Goal: Task Accomplishment & Management: Manage account settings

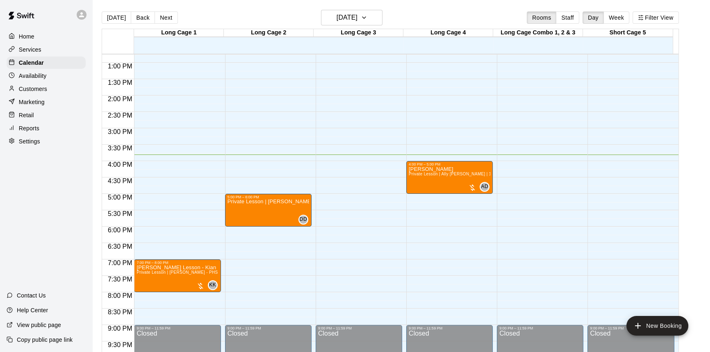
scroll to position [406, 0]
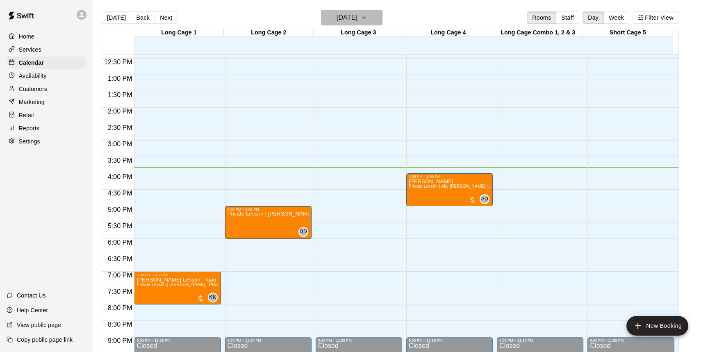
click at [337, 12] on h6 "[DATE]" at bounding box center [347, 17] width 21 height 11
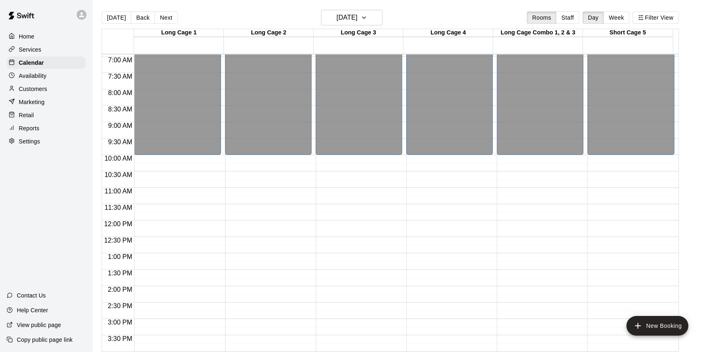
scroll to position [219, 0]
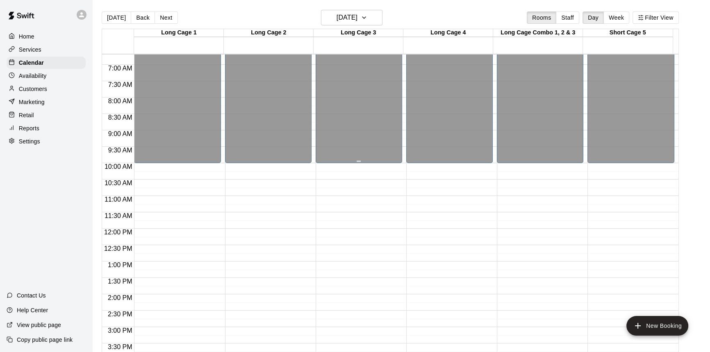
drag, startPoint x: 424, startPoint y: 188, endPoint x: 399, endPoint y: 153, distance: 43.3
click at [358, 15] on h6 "[DATE]" at bounding box center [347, 17] width 21 height 11
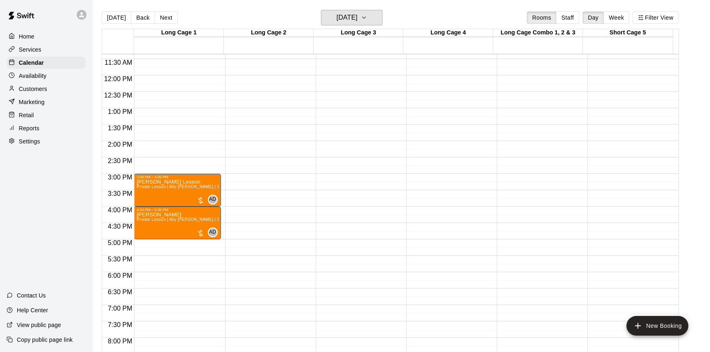
scroll to position [406, 0]
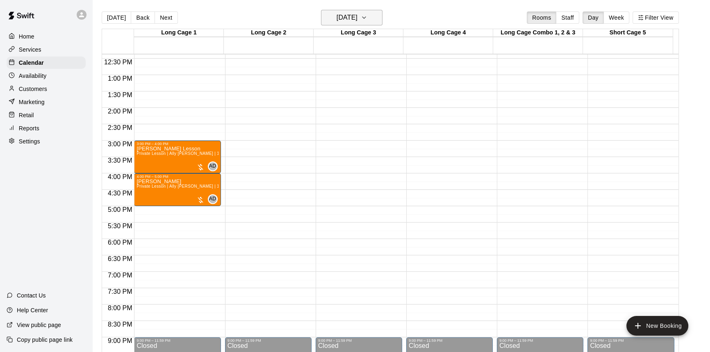
click at [341, 19] on h6 "[DATE]" at bounding box center [347, 17] width 21 height 11
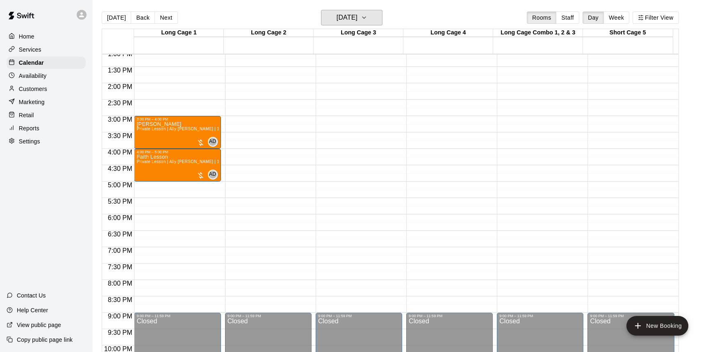
scroll to position [443, 0]
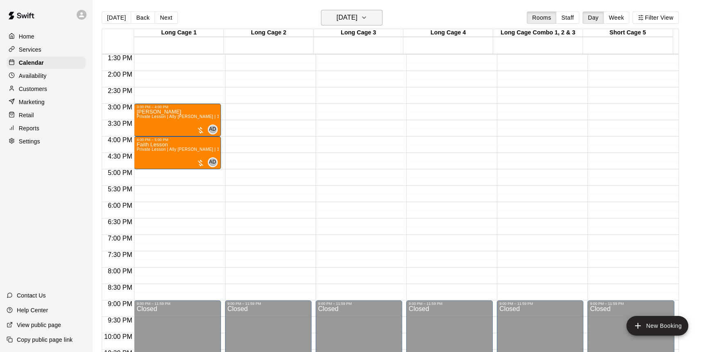
click at [349, 20] on h6 "[DATE]" at bounding box center [347, 17] width 21 height 11
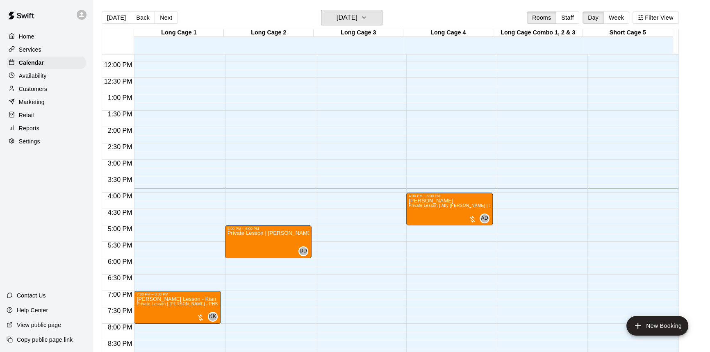
scroll to position [369, 0]
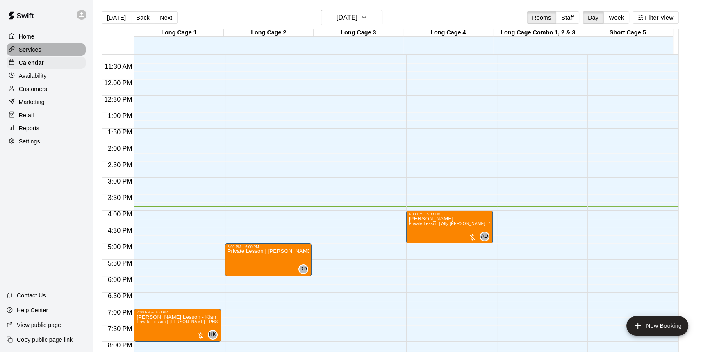
click at [41, 46] on div "Services" at bounding box center [46, 49] width 79 height 12
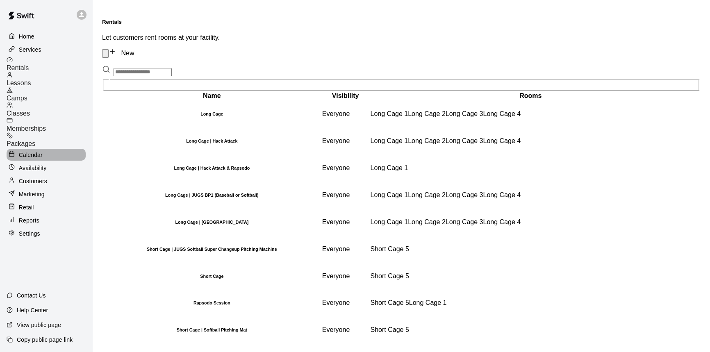
drag, startPoint x: 24, startPoint y: 141, endPoint x: 31, endPoint y: 141, distance: 7.0
click at [25, 151] on p "Calendar" at bounding box center [31, 155] width 24 height 8
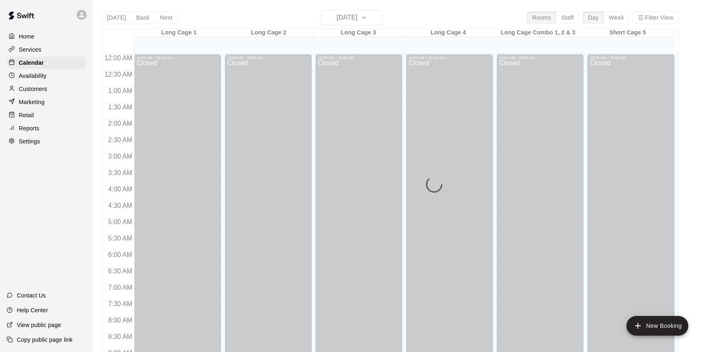
scroll to position [455, 0]
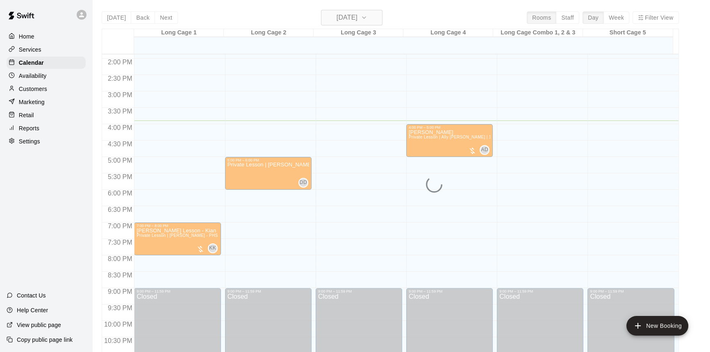
click at [371, 17] on div "[DATE] Back [DATE][DATE] Rooms Staff Day Week Filter View Long Cage 1 10 Wed Lo…" at bounding box center [391, 186] width 578 height 352
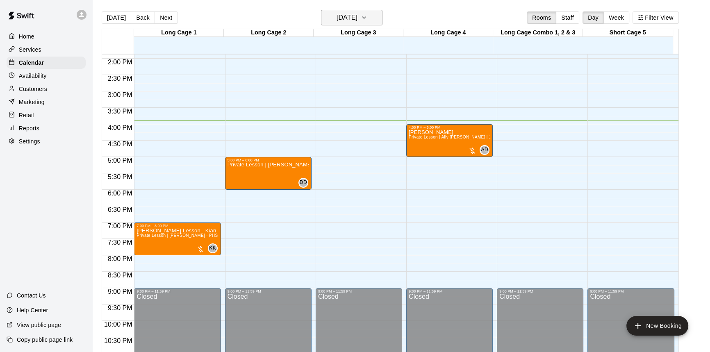
click at [380, 16] on button "[DATE]" at bounding box center [352, 18] width 62 height 16
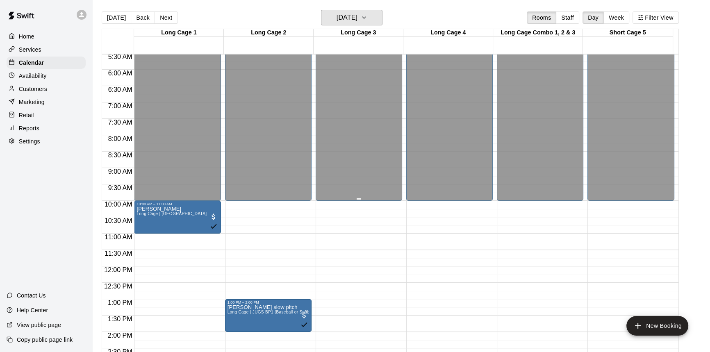
scroll to position [194, 0]
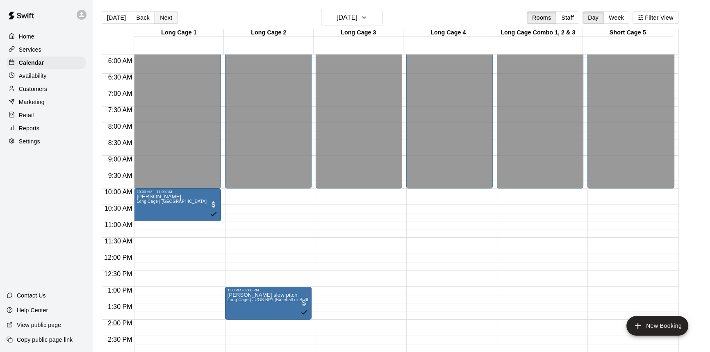
click at [155, 19] on button "Next" at bounding box center [166, 17] width 23 height 12
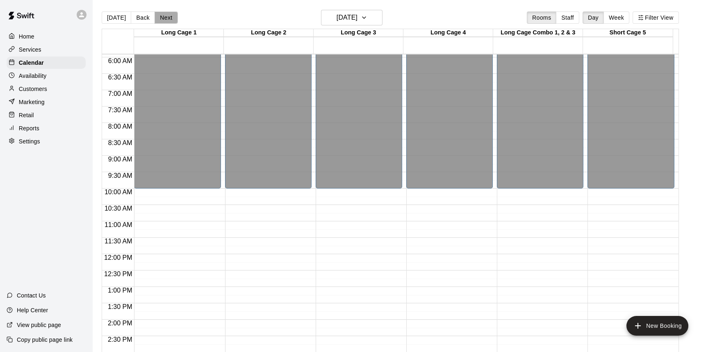
click at [171, 20] on button "Next" at bounding box center [166, 17] width 23 height 12
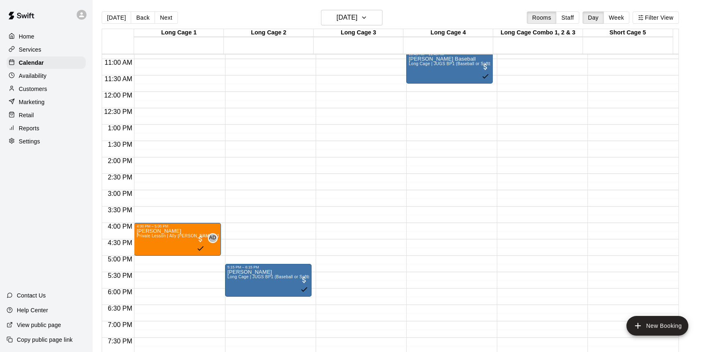
scroll to position [343, 0]
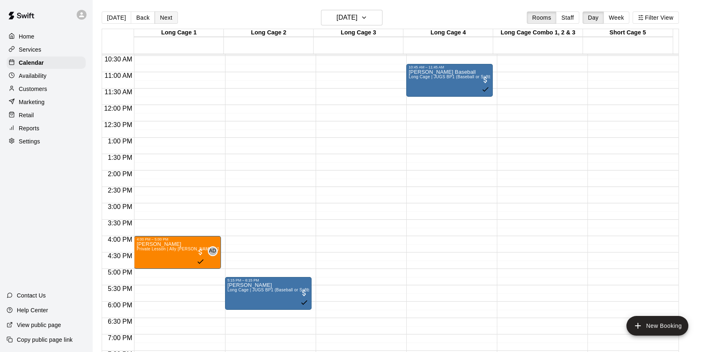
click at [168, 20] on button "Next" at bounding box center [166, 17] width 23 height 12
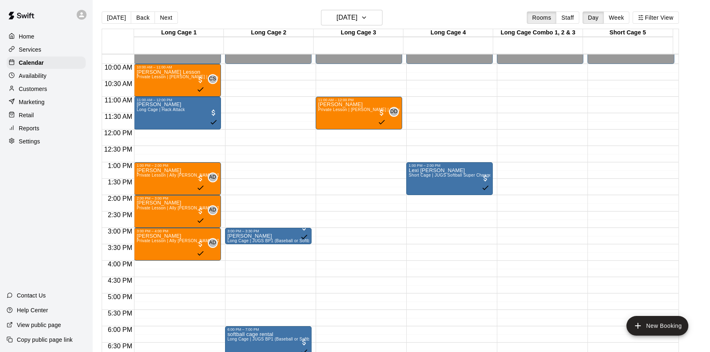
scroll to position [306, 0]
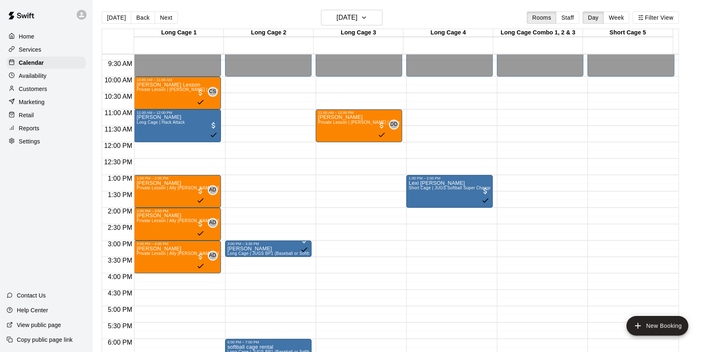
drag, startPoint x: 116, startPoint y: 21, endPoint x: 119, endPoint y: 37, distance: 15.9
click at [116, 22] on button "[DATE]" at bounding box center [117, 17] width 30 height 12
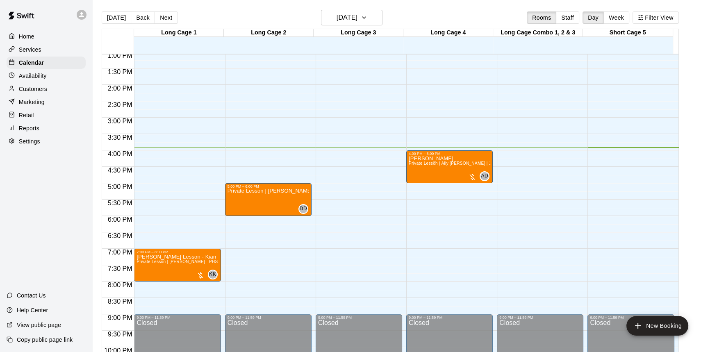
scroll to position [418, 0]
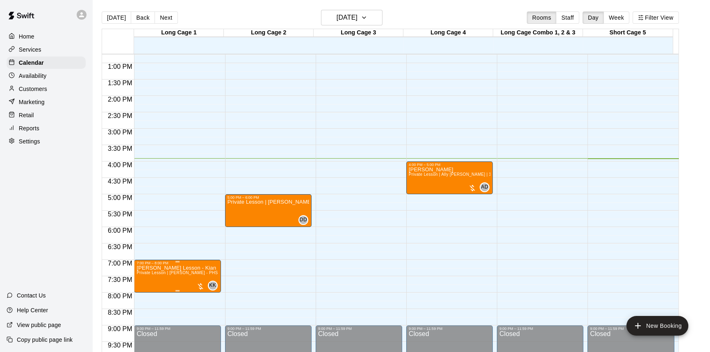
click at [184, 275] on span "Private Lesson | [PERSON_NAME] - PHS | 1 hour" at bounding box center [186, 273] width 98 height 5
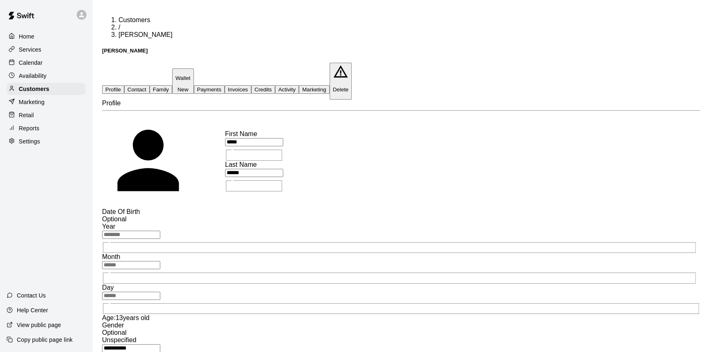
click at [172, 85] on button "Family" at bounding box center [161, 89] width 23 height 9
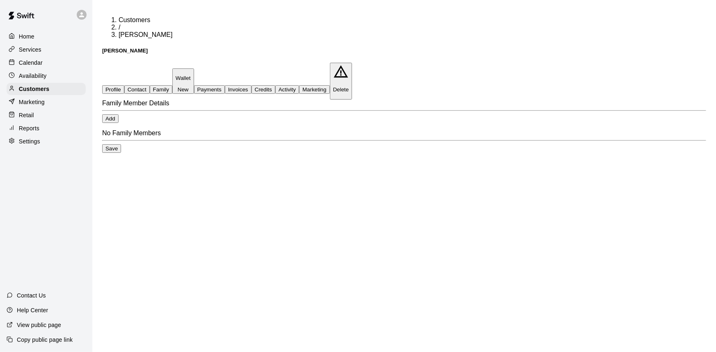
click at [119, 16] on span "Customers" at bounding box center [135, 19] width 32 height 7
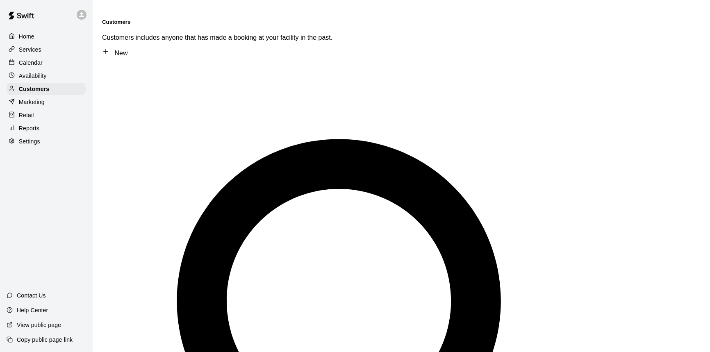
click at [31, 65] on p "Calendar" at bounding box center [31, 63] width 24 height 8
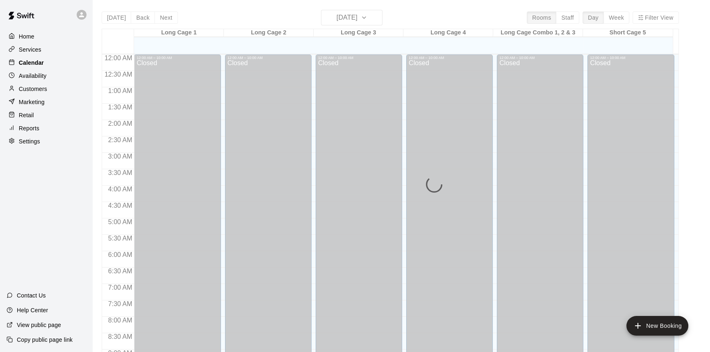
scroll to position [455, 0]
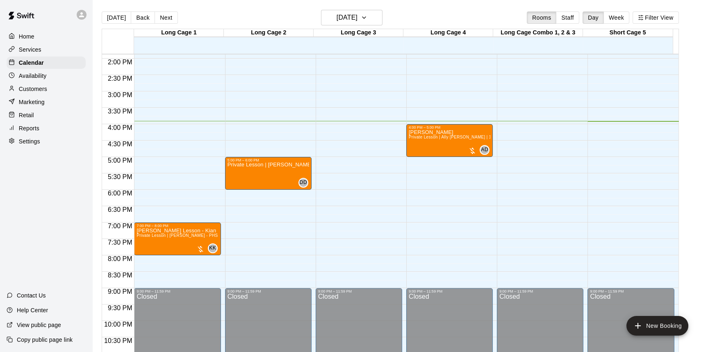
click at [57, 80] on div "Availability" at bounding box center [46, 76] width 79 height 12
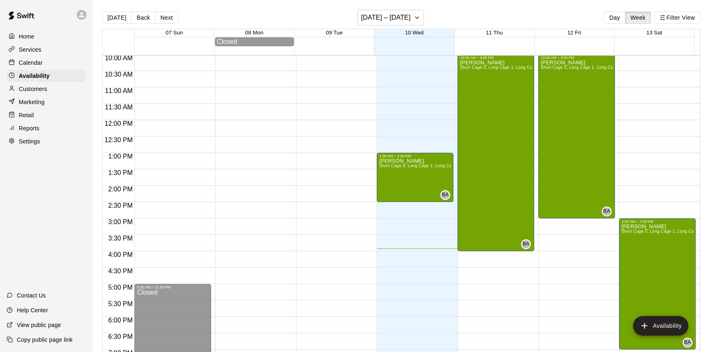
scroll to position [293, 0]
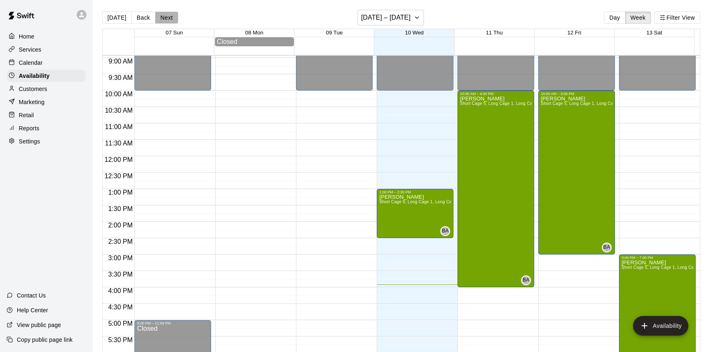
click at [159, 20] on button "Next" at bounding box center [166, 17] width 23 height 12
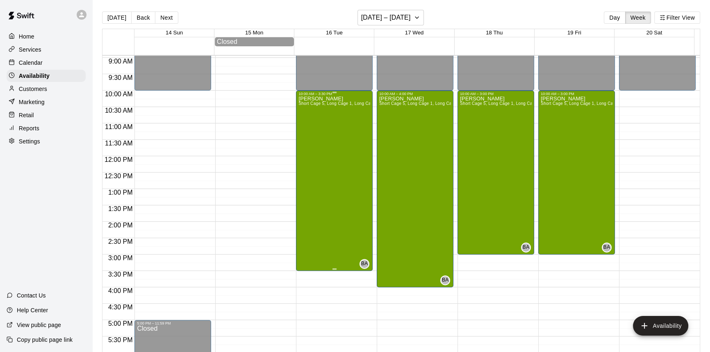
click at [311, 143] on div "[PERSON_NAME] Short Cage 5, Long Cage 1, Long Cage 2, Long Cage 3, Long Cage 4,…" at bounding box center [335, 272] width 72 height 352
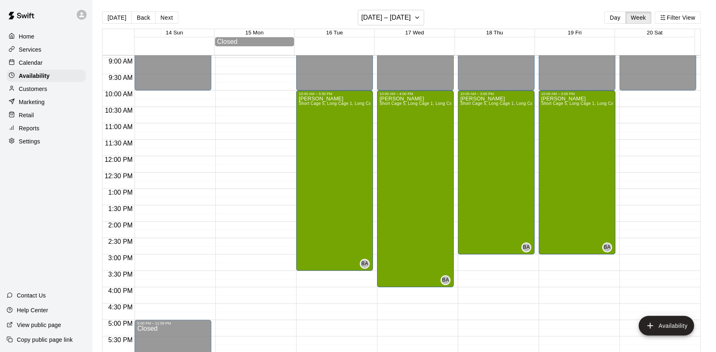
type input "**********"
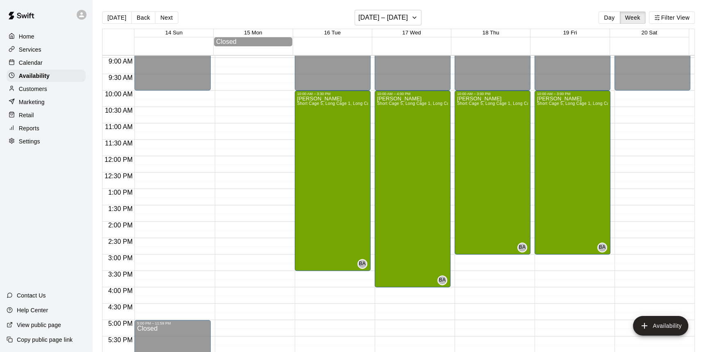
click at [529, 27] on div "[DATE] Back Next [DATE] – [DATE] Day Week Filter View" at bounding box center [398, 19] width 593 height 19
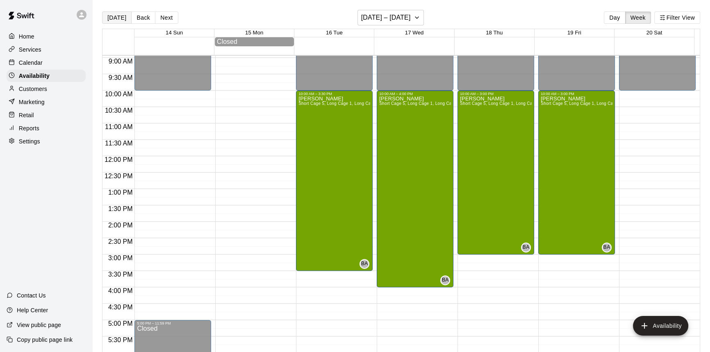
click at [111, 16] on button "[DATE]" at bounding box center [117, 17] width 30 height 12
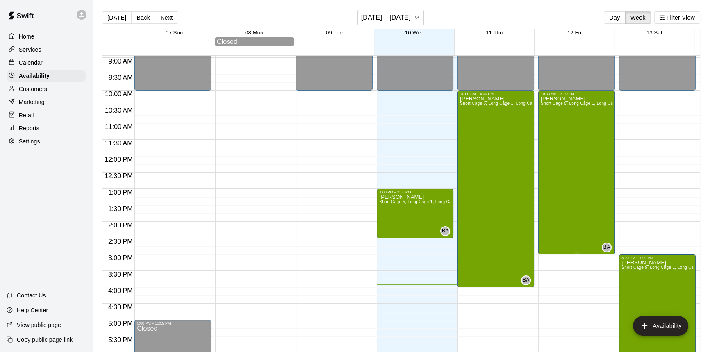
click at [570, 224] on div "[PERSON_NAME] Short Cage 5, Long Cage 1, Long Cage 2, Long Cage 3, Long Cage 4,…" at bounding box center [577, 272] width 72 height 352
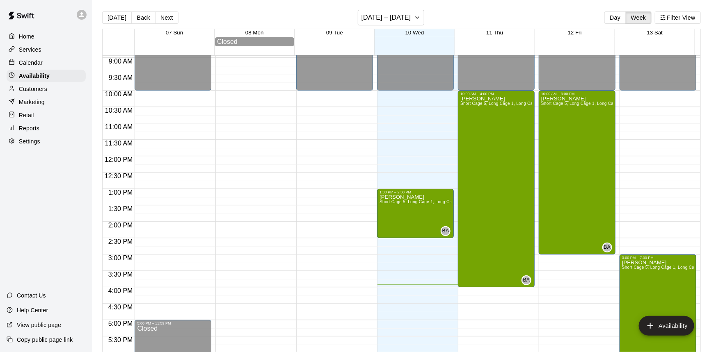
drag, startPoint x: 575, startPoint y: 172, endPoint x: 573, endPoint y: 246, distance: 73.5
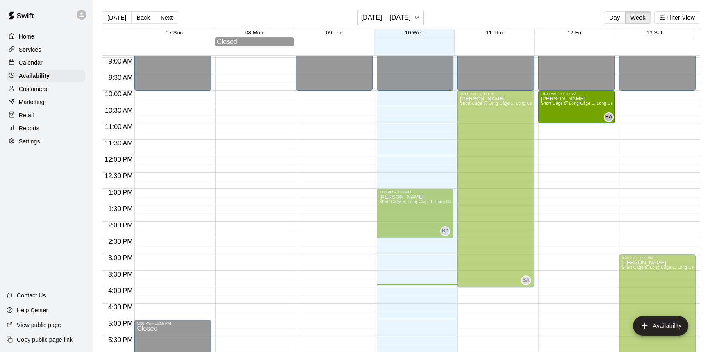
drag, startPoint x: 571, startPoint y: 253, endPoint x: 580, endPoint y: 125, distance: 128.7
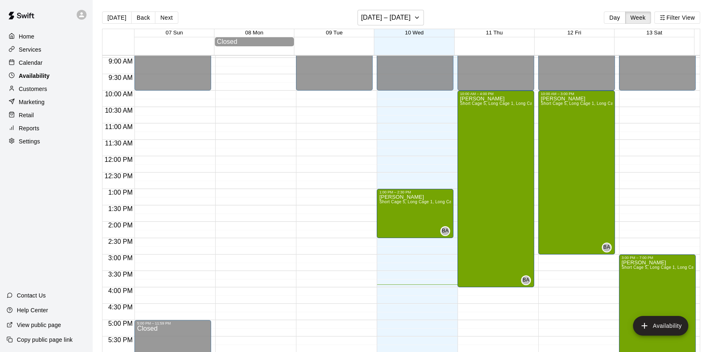
click at [53, 80] on div "Availability" at bounding box center [46, 76] width 79 height 12
click at [41, 61] on p "Calendar" at bounding box center [31, 63] width 24 height 8
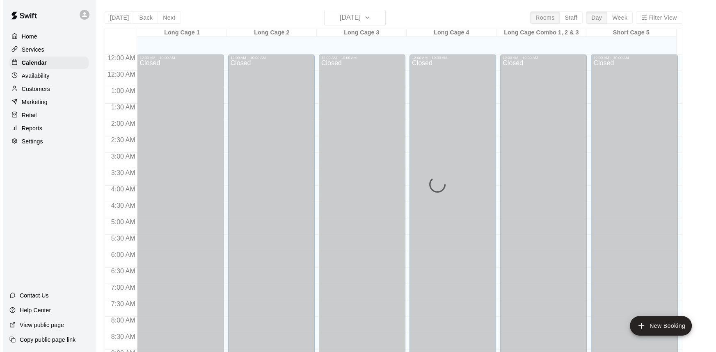
scroll to position [455, 0]
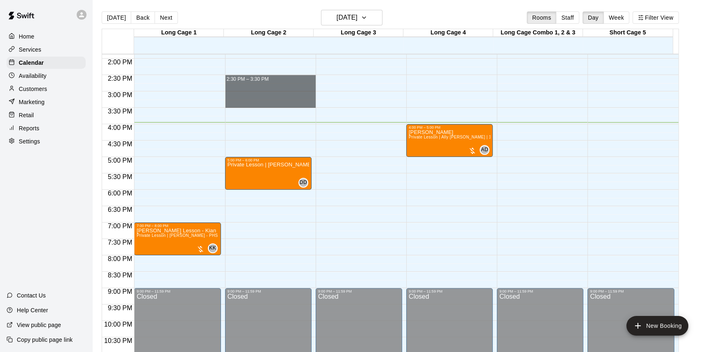
drag, startPoint x: 261, startPoint y: 79, endPoint x: 260, endPoint y: 102, distance: 23.0
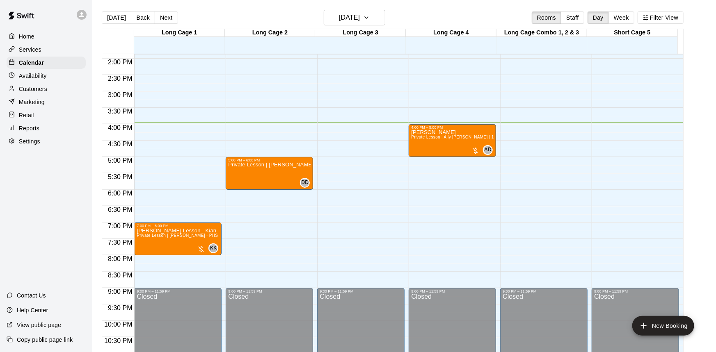
type input "****"
drag, startPoint x: 359, startPoint y: 92, endPoint x: 346, endPoint y: 131, distance: 41.1
drag, startPoint x: 288, startPoint y: 48, endPoint x: 292, endPoint y: 53, distance: 6.2
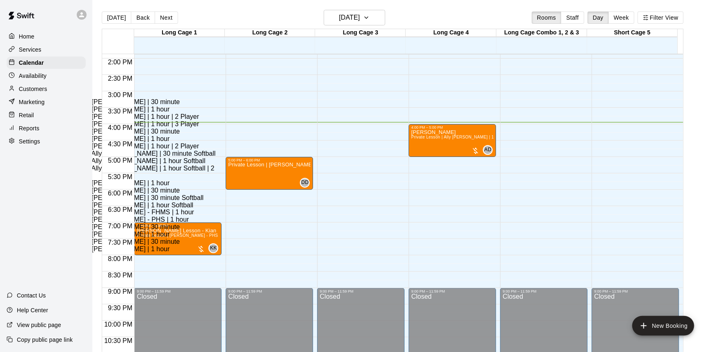
click at [231, 113] on li "Private Lesson | [PERSON_NAME] | 1 hour" at bounding box center [137, 109] width 188 height 7
type input "**********"
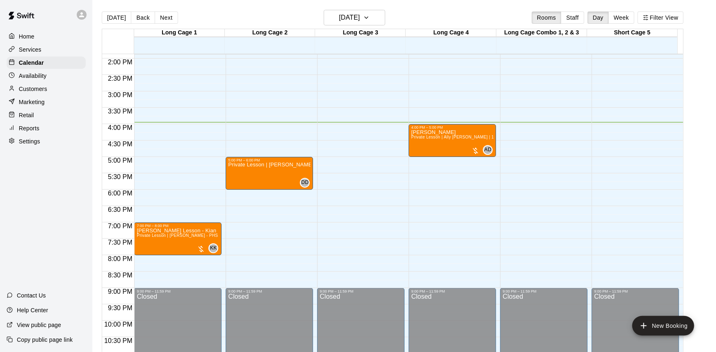
scroll to position [91, 0]
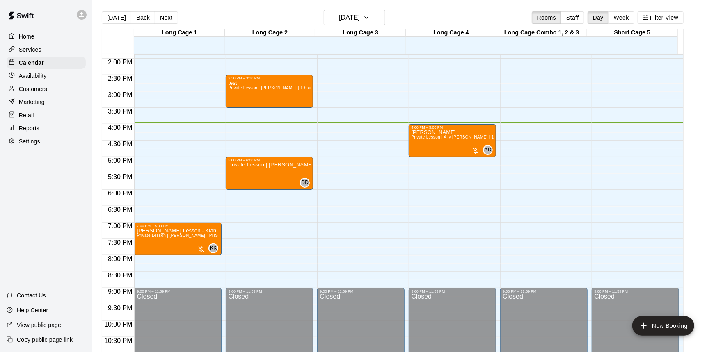
drag, startPoint x: 361, startPoint y: 188, endPoint x: 365, endPoint y: 189, distance: 4.5
type input "*****"
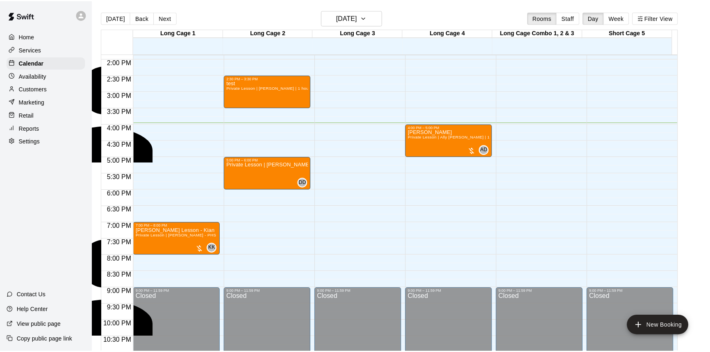
scroll to position [194, 0]
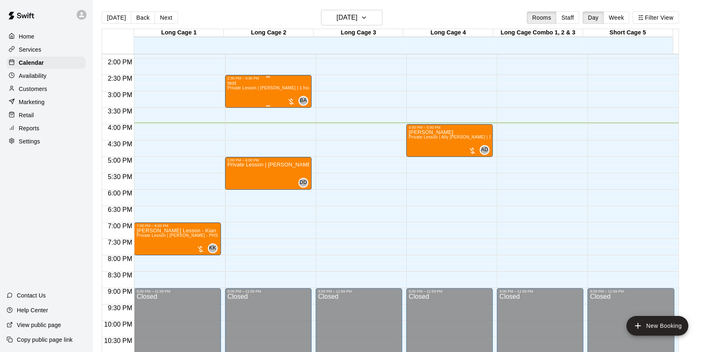
click at [273, 93] on div "test Private Lesson | [PERSON_NAME] | 1 hour" at bounding box center [269, 256] width 82 height 352
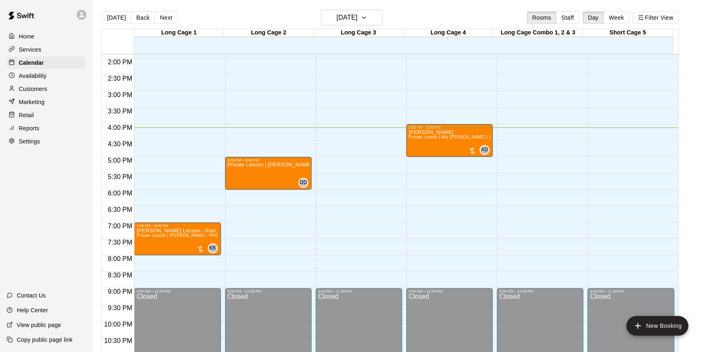
click at [702, 102] on main "[DATE] Back [DATE][DATE] Rooms Staff Day Week Filter View Long Cage 1 10 Wed Lo…" at bounding box center [402, 186] width 612 height 352
click at [696, 103] on main "[DATE] Back [DATE][DATE] Rooms Staff Day Week Filter View Long Cage 1 10 Wed Lo…" at bounding box center [402, 186] width 612 height 352
click at [699, 102] on main "[DATE] Back [DATE][DATE] Rooms Staff Day Week Filter View Long Cage 1 10 Wed Lo…" at bounding box center [402, 186] width 612 height 352
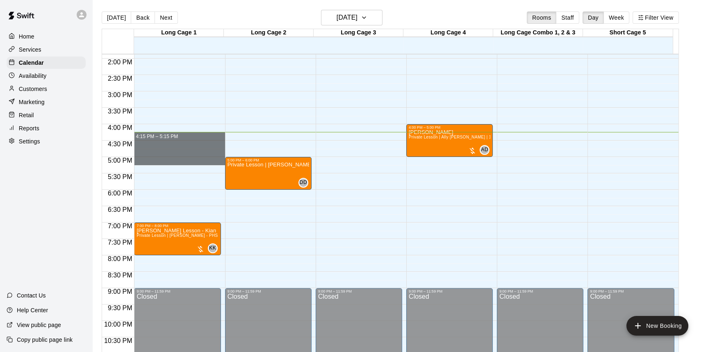
drag, startPoint x: 141, startPoint y: 135, endPoint x: 148, endPoint y: 161, distance: 27.2
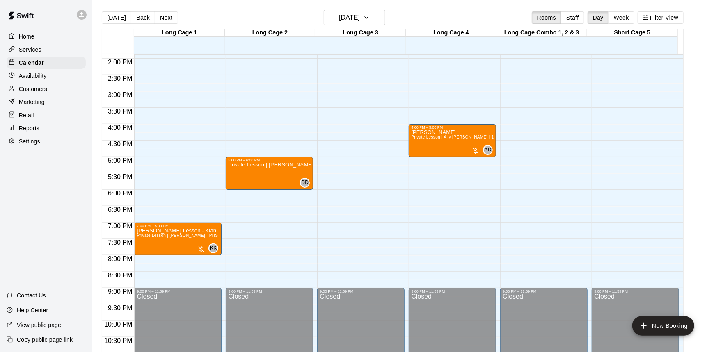
type input "*"
type input "*******"
click at [231, 106] on li "Long Cage" at bounding box center [137, 101] width 188 height 7
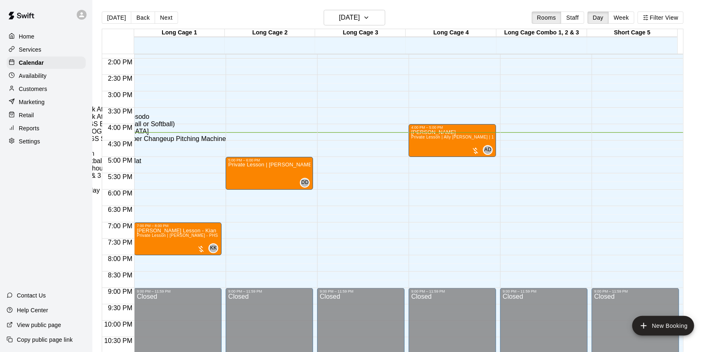
type input "*********"
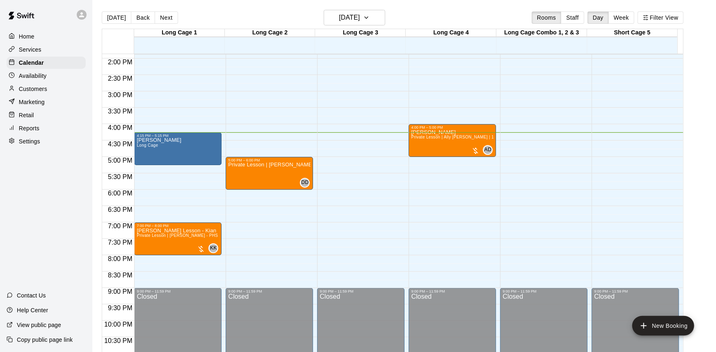
type input "*******"
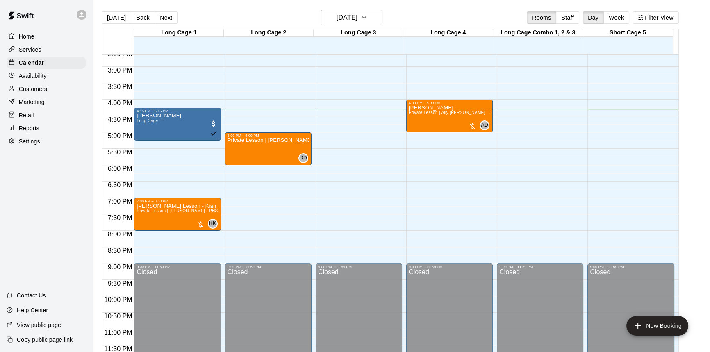
scroll to position [443, 0]
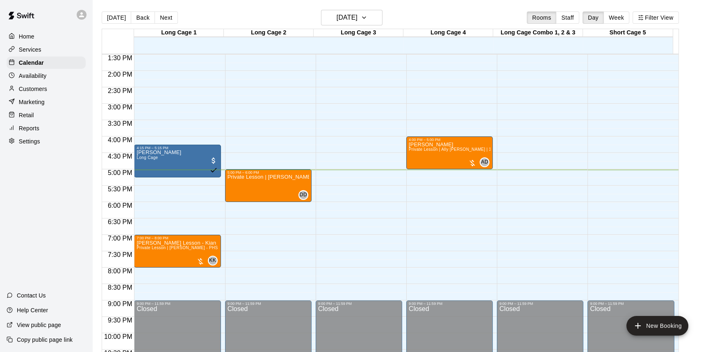
drag, startPoint x: 715, startPoint y: 340, endPoint x: 696, endPoint y: 206, distance: 135.6
click at [696, 206] on main "[DATE] Back [DATE][DATE] Rooms Staff Day Week Filter View Long Cage 1 10 Wed Lo…" at bounding box center [402, 186] width 612 height 352
click at [454, 156] on div "[PERSON_NAME] Lesson Private Lesson | Ally [PERSON_NAME] | 1 hour Softball" at bounding box center [450, 318] width 82 height 352
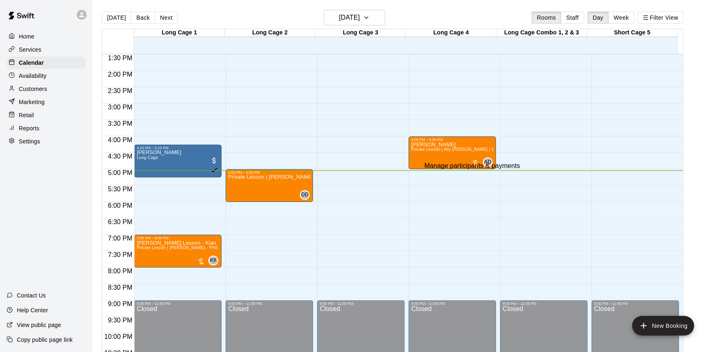
type input "*"
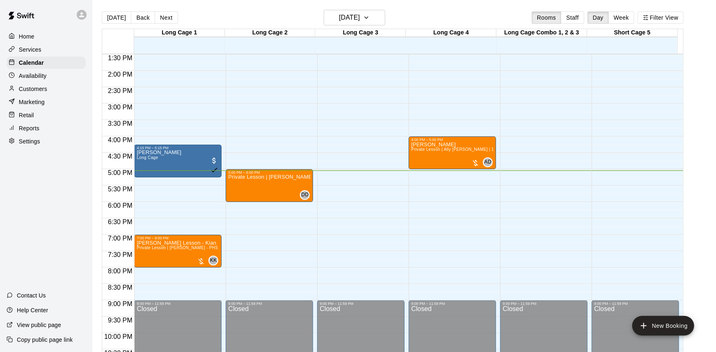
type input "**"
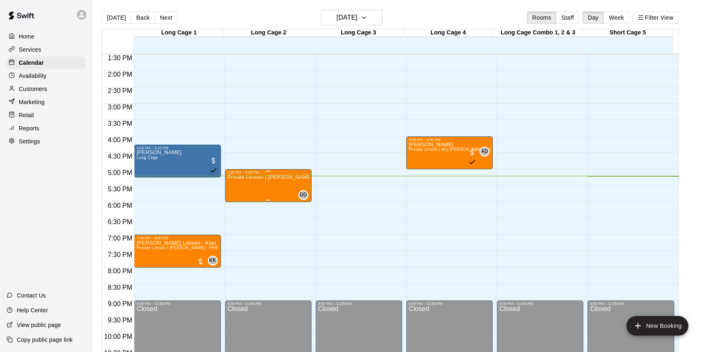
click at [262, 196] on div "Private Lesson | [PERSON_NAME] | 1 hour" at bounding box center [269, 351] width 82 height 352
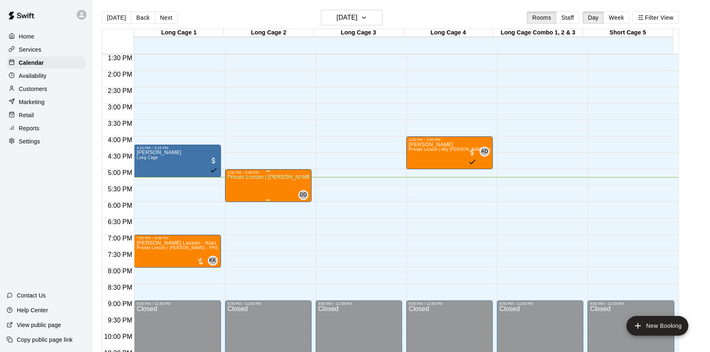
click at [282, 194] on div "Private Lesson | [PERSON_NAME] | 1 hour" at bounding box center [269, 351] width 82 height 352
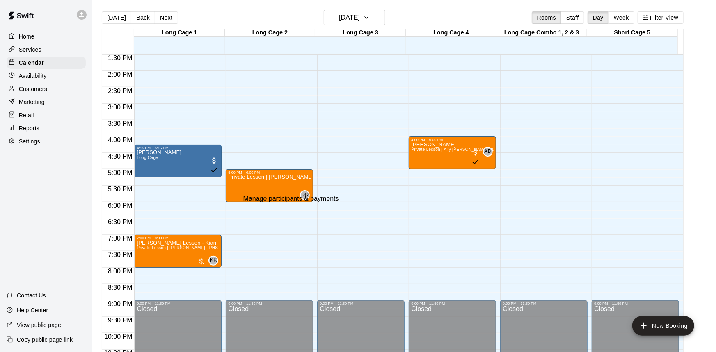
select select "**"
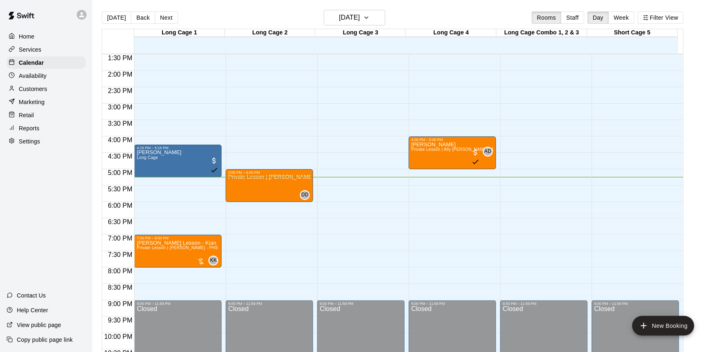
type input "*****"
type input "******"
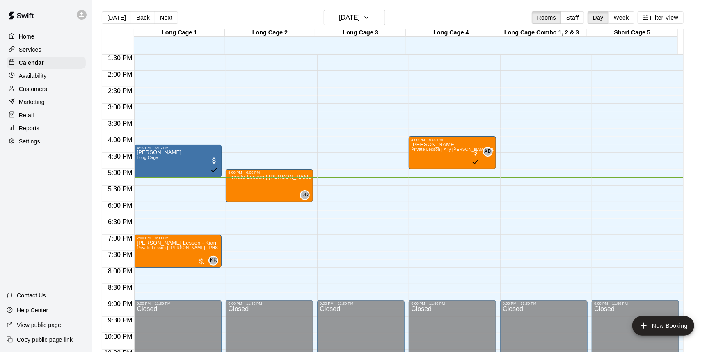
type input "**********"
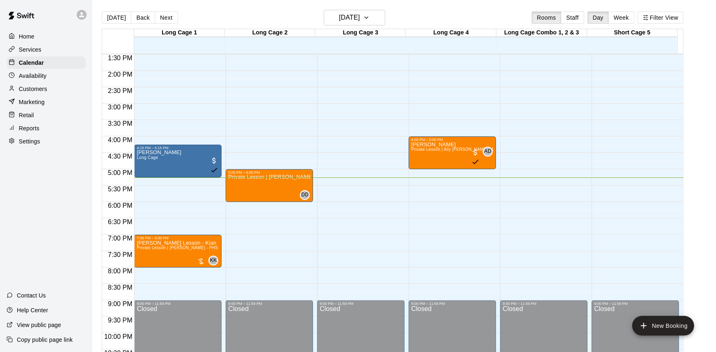
select select "**"
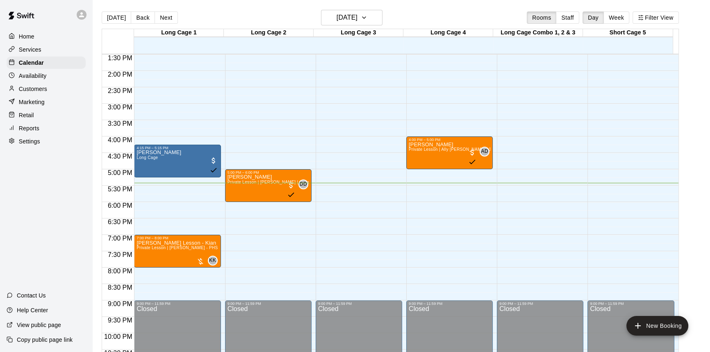
scroll to position [480, 0]
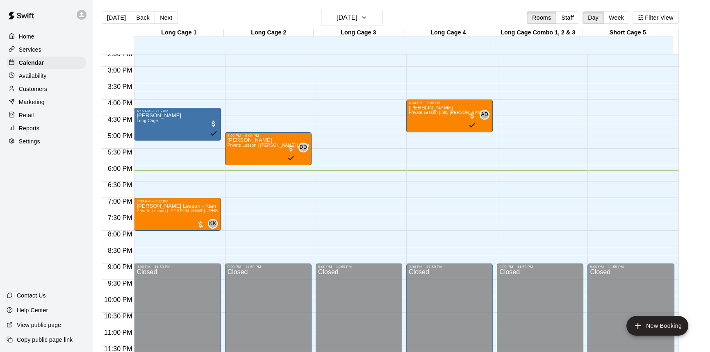
drag, startPoint x: 31, startPoint y: 41, endPoint x: 26, endPoint y: 40, distance: 4.5
click at [30, 40] on p "Home" at bounding box center [27, 36] width 16 height 8
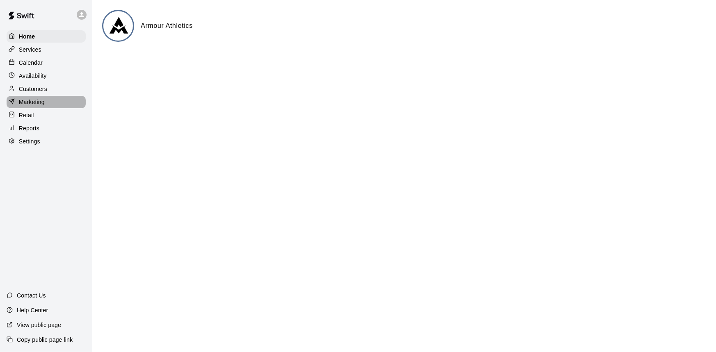
click at [43, 106] on p "Marketing" at bounding box center [32, 102] width 26 height 8
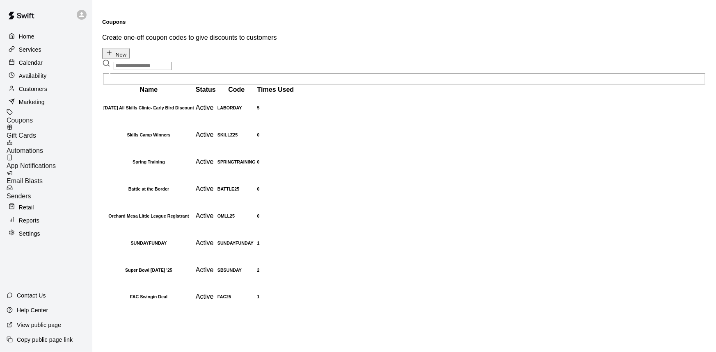
click at [39, 201] on div "Retail" at bounding box center [46, 207] width 79 height 12
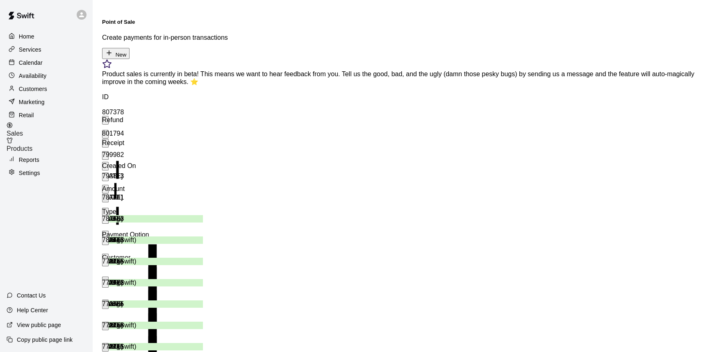
click at [36, 157] on p "Reports" at bounding box center [29, 160] width 21 height 8
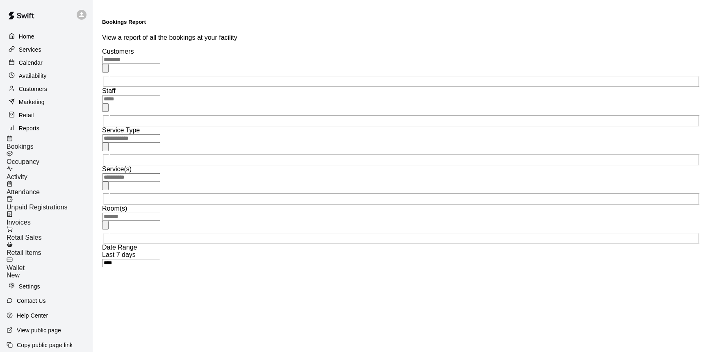
click at [27, 283] on p "Settings" at bounding box center [29, 287] width 21 height 8
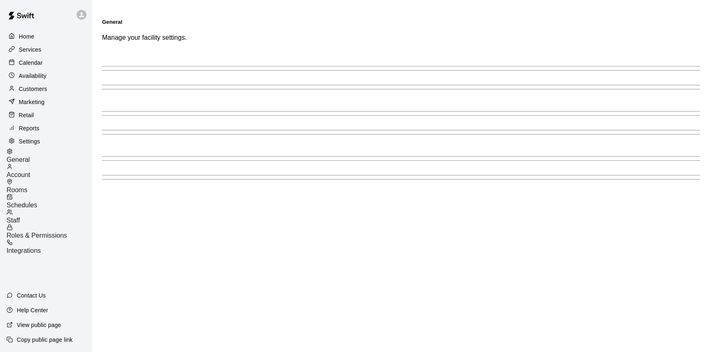
select select "**"
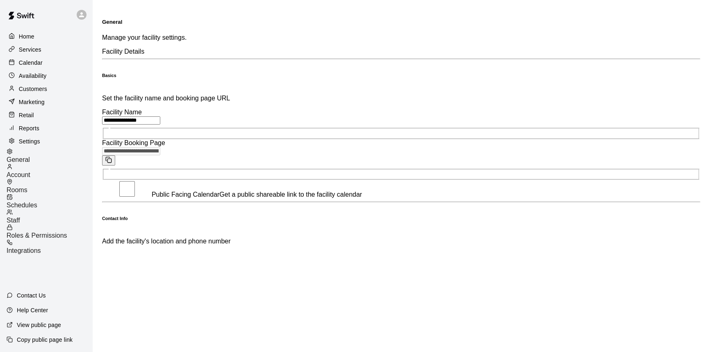
click at [40, 60] on p "Calendar" at bounding box center [31, 63] width 24 height 8
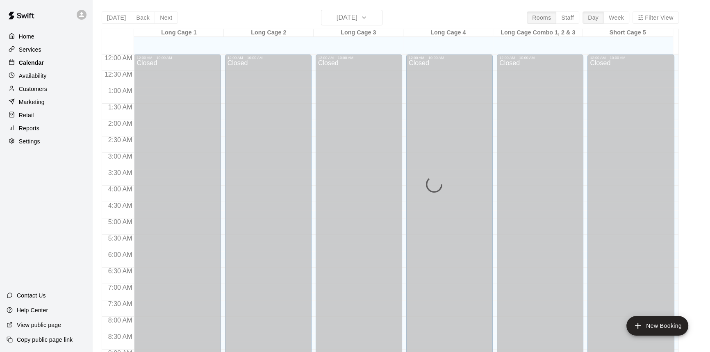
scroll to position [455, 0]
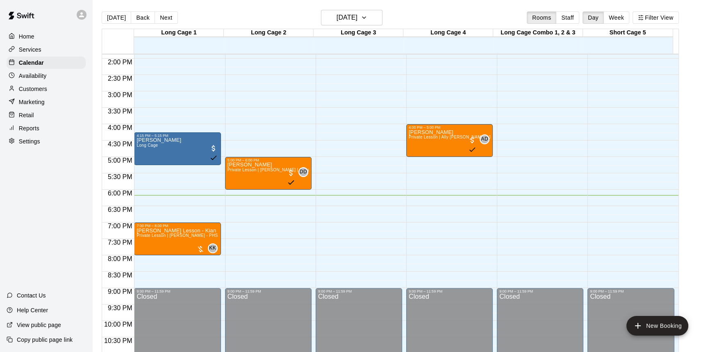
click at [42, 80] on p "Availability" at bounding box center [33, 76] width 28 height 8
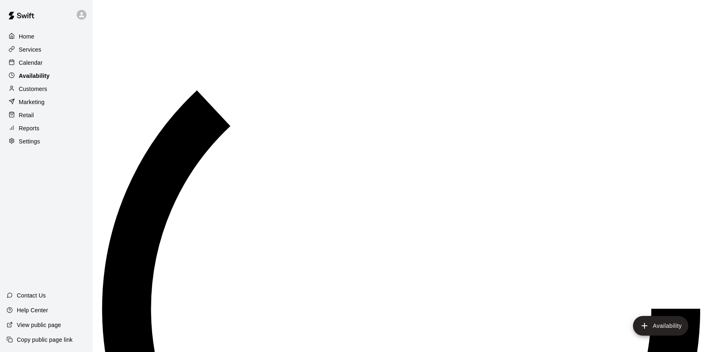
scroll to position [480, 0]
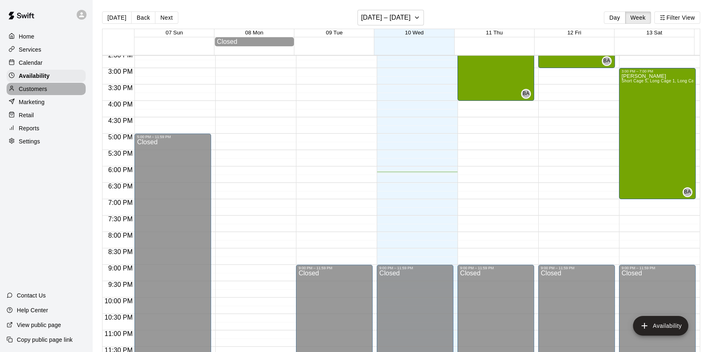
click at [41, 90] on p "Customers" at bounding box center [33, 89] width 28 height 8
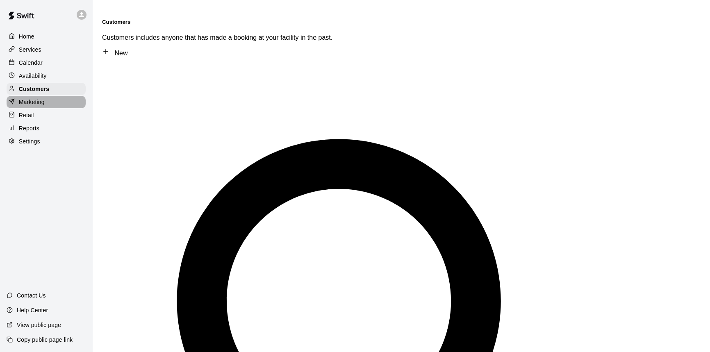
click at [39, 102] on p "Marketing" at bounding box center [32, 102] width 26 height 8
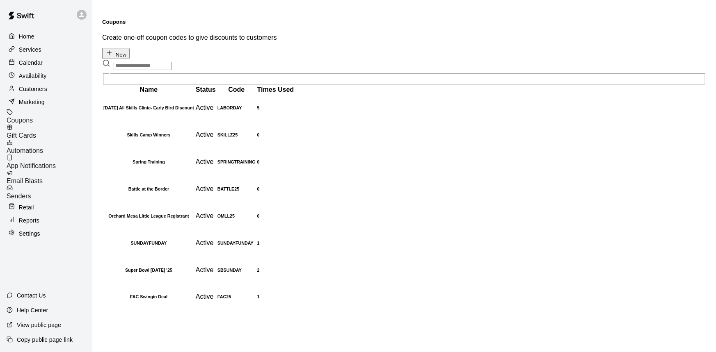
click at [37, 201] on div "Retail" at bounding box center [46, 207] width 79 height 12
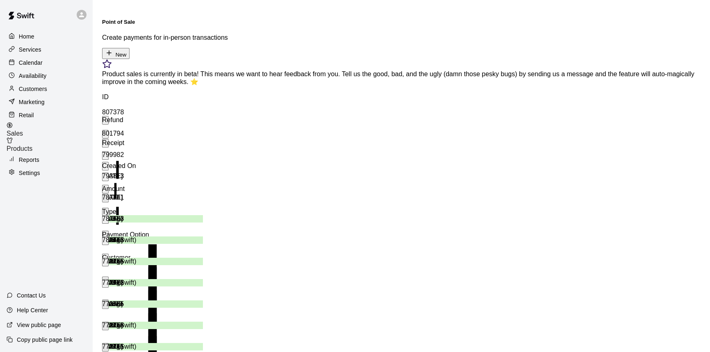
click at [41, 155] on div "Reports" at bounding box center [46, 160] width 79 height 12
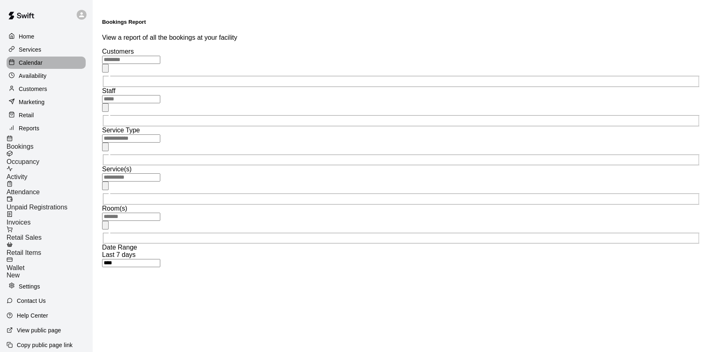
click at [30, 63] on p "Calendar" at bounding box center [31, 63] width 24 height 8
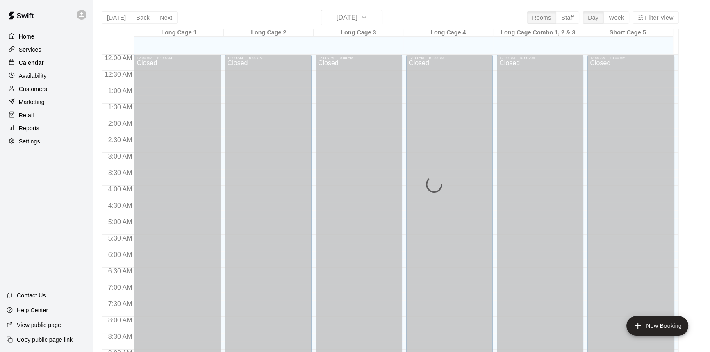
scroll to position [455, 0]
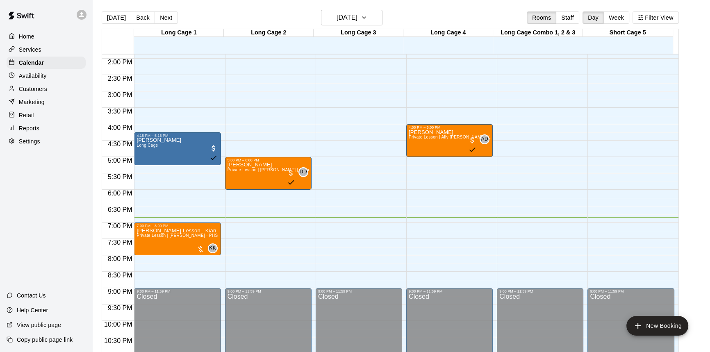
click at [700, 169] on main "[DATE] Back [DATE][DATE] Rooms Staff Day Week Filter View Long Cage 1 10 Wed Lo…" at bounding box center [402, 186] width 612 height 352
